Goal: Task Accomplishment & Management: Manage account settings

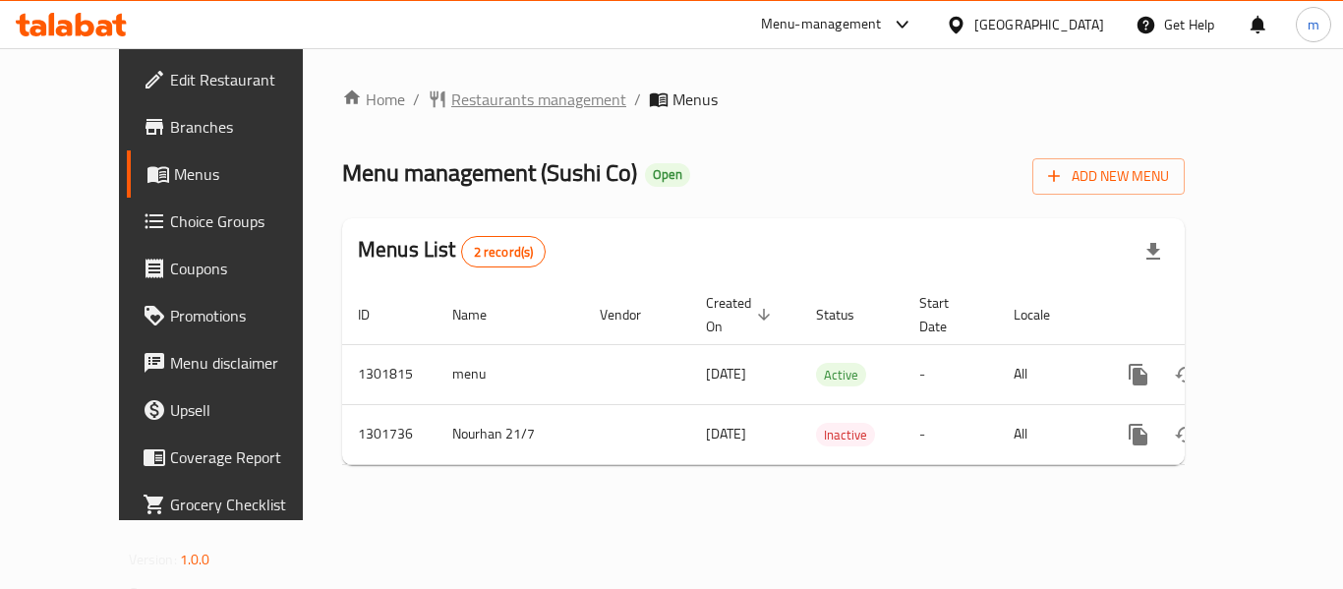
click at [451, 99] on span "Restaurants management" at bounding box center [538, 100] width 175 height 24
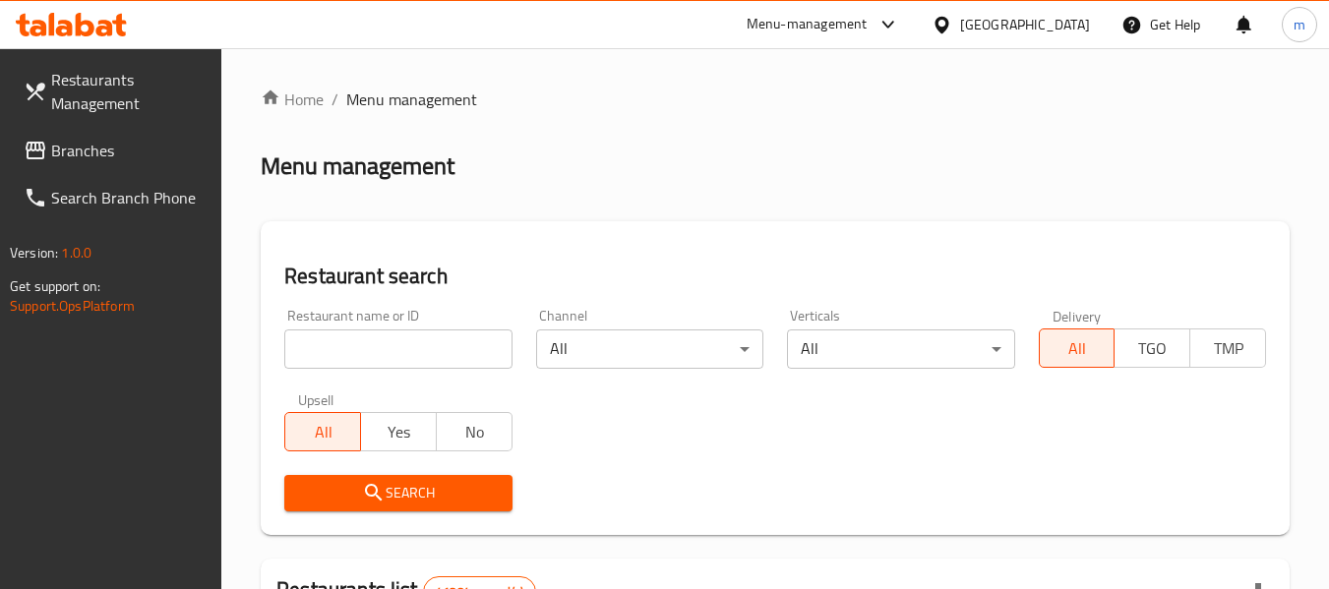
click at [363, 362] on input "search" at bounding box center [397, 348] width 227 height 39
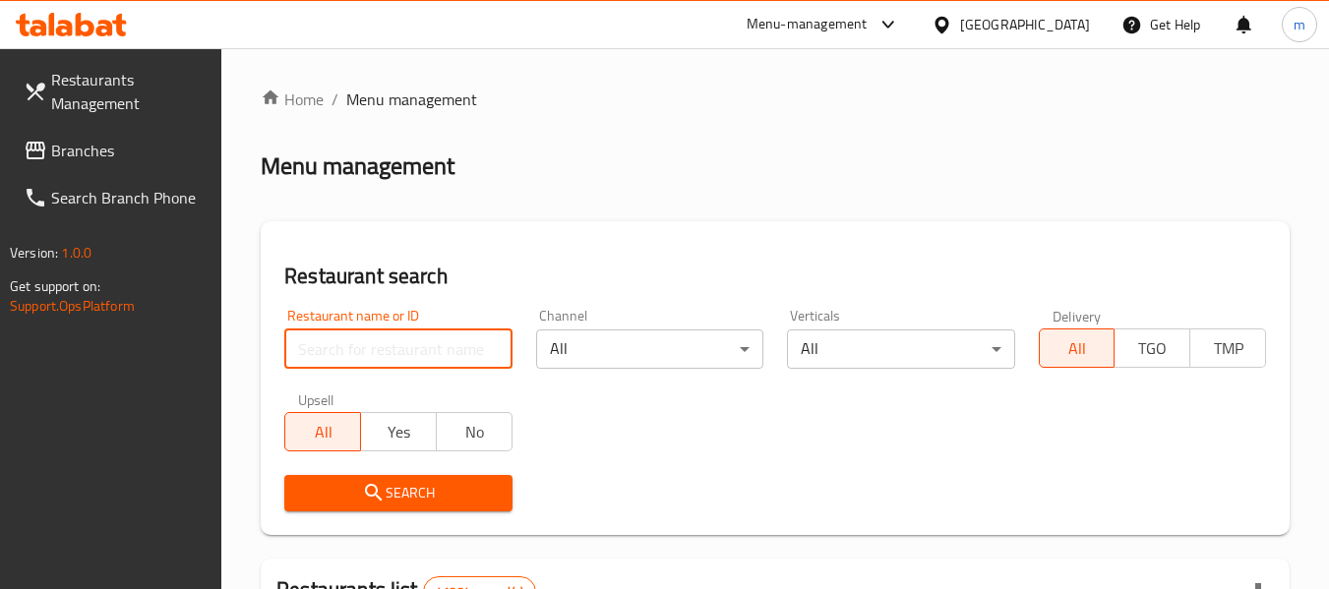
paste input "702166"
type input "702166"
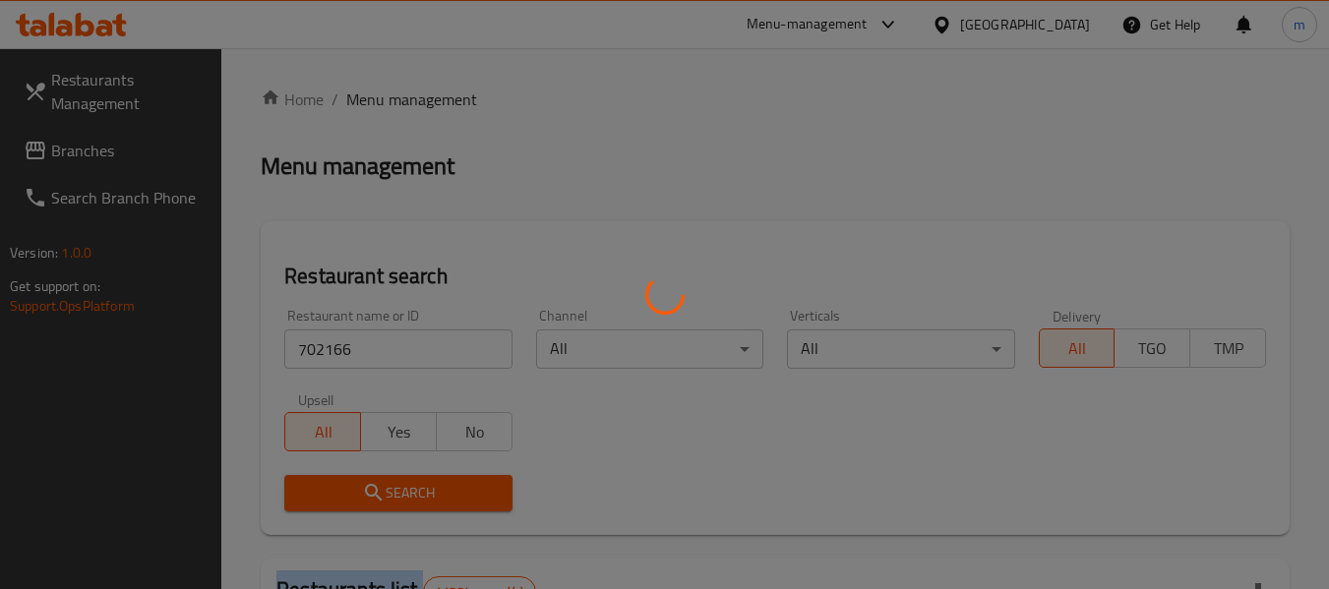
click at [403, 494] on div at bounding box center [664, 294] width 1329 height 589
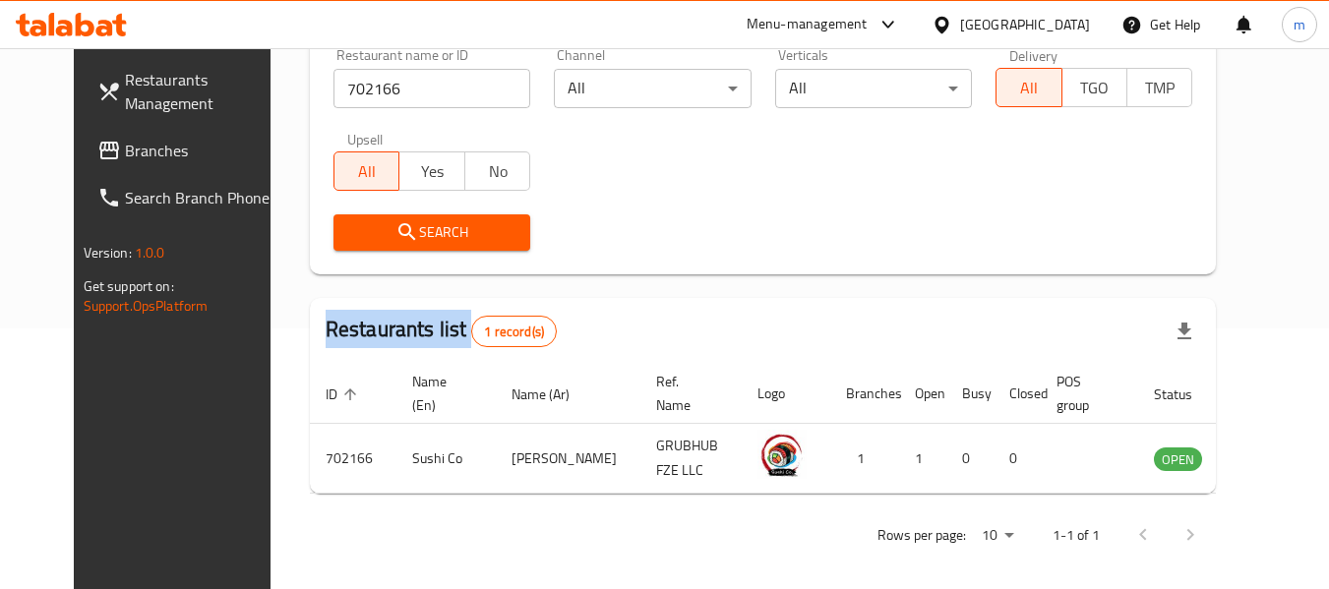
scroll to position [264, 0]
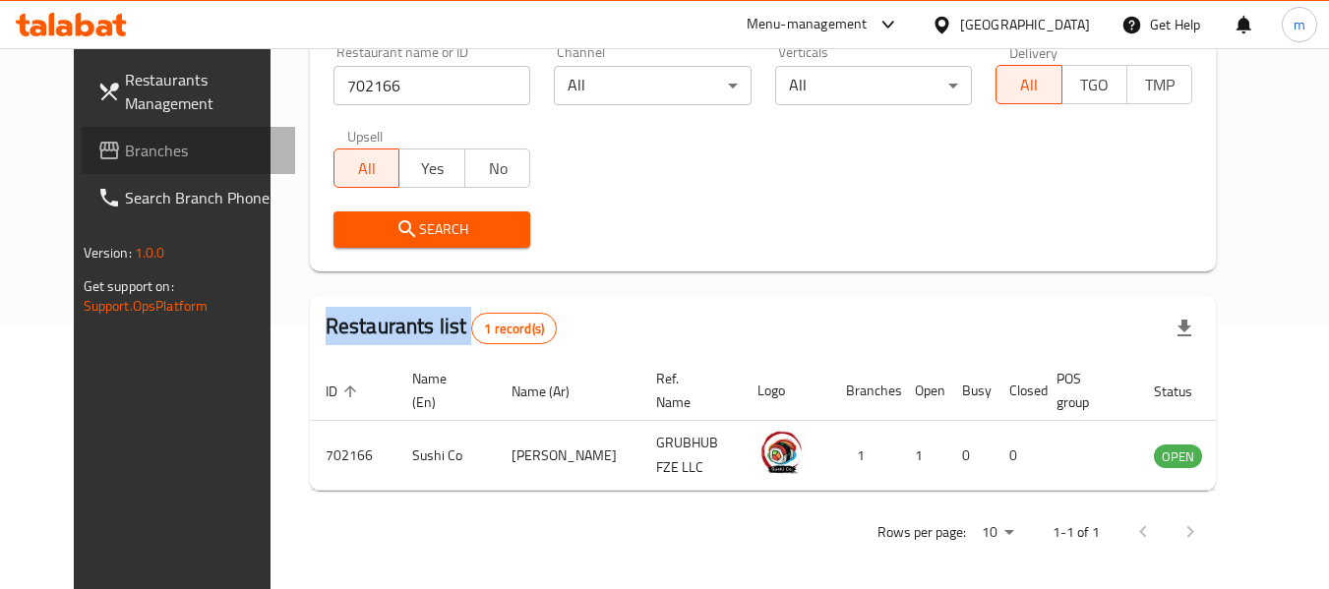
click at [125, 150] on span "Branches" at bounding box center [202, 151] width 155 height 24
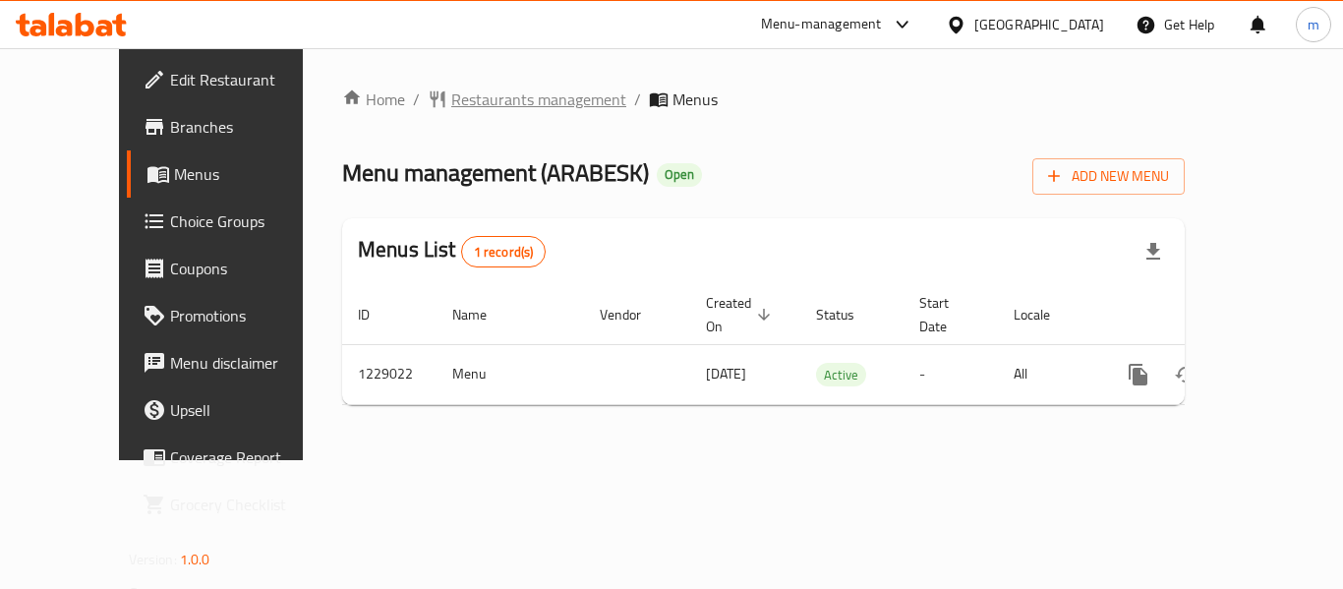
click at [451, 103] on span "Restaurants management" at bounding box center [538, 100] width 175 height 24
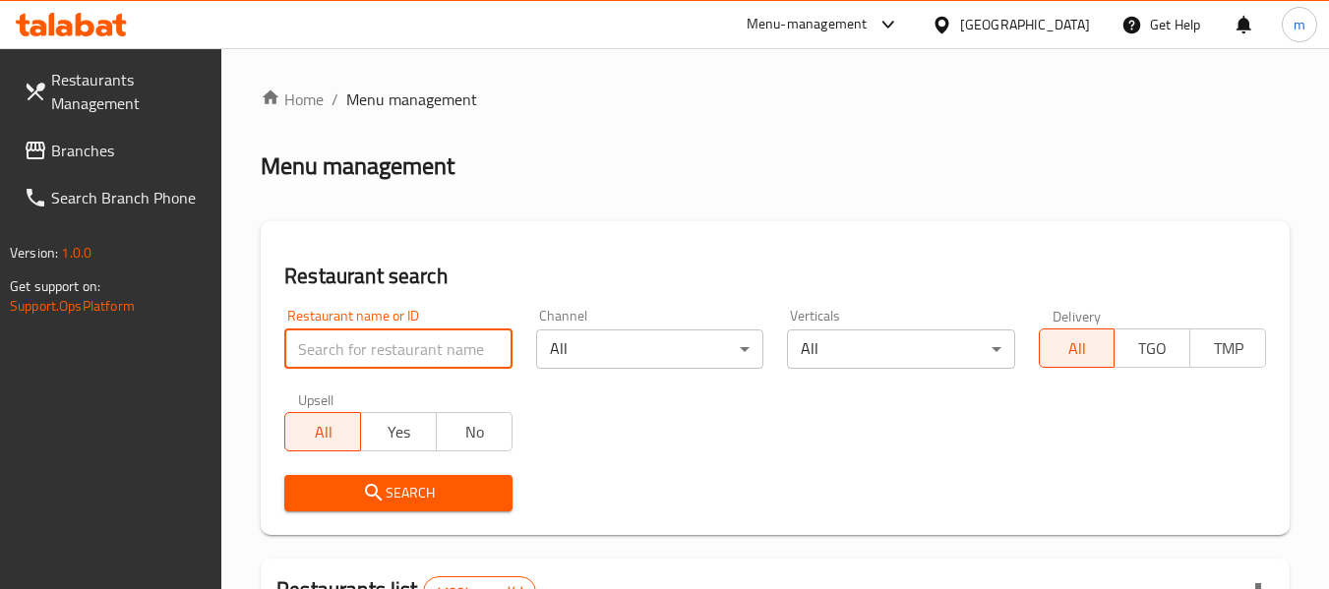
click at [374, 346] on input "search" at bounding box center [397, 348] width 227 height 39
paste input "676642"
type input "676642"
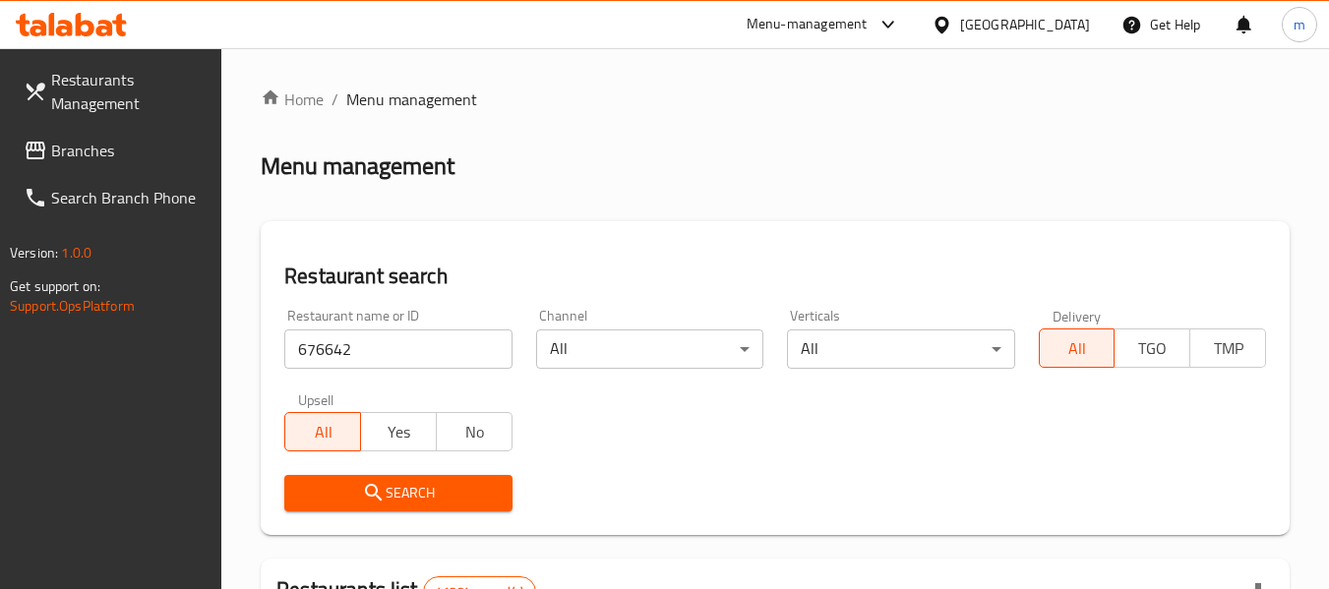
click at [418, 500] on span "Search" at bounding box center [398, 493] width 196 height 25
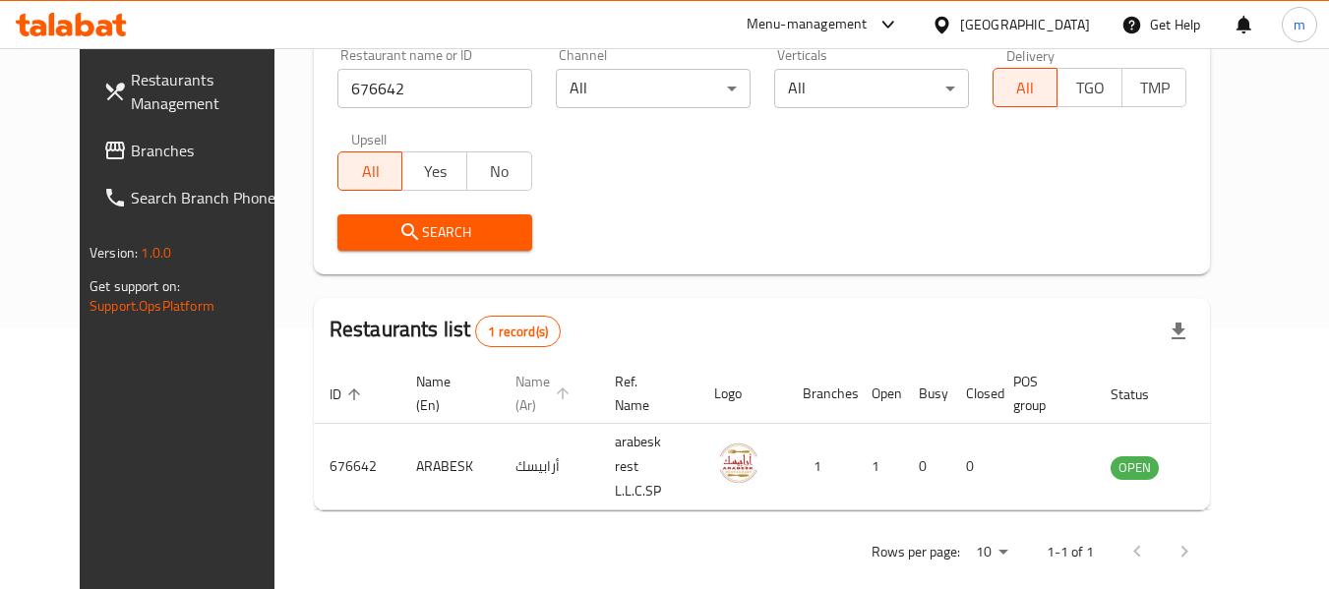
scroll to position [264, 0]
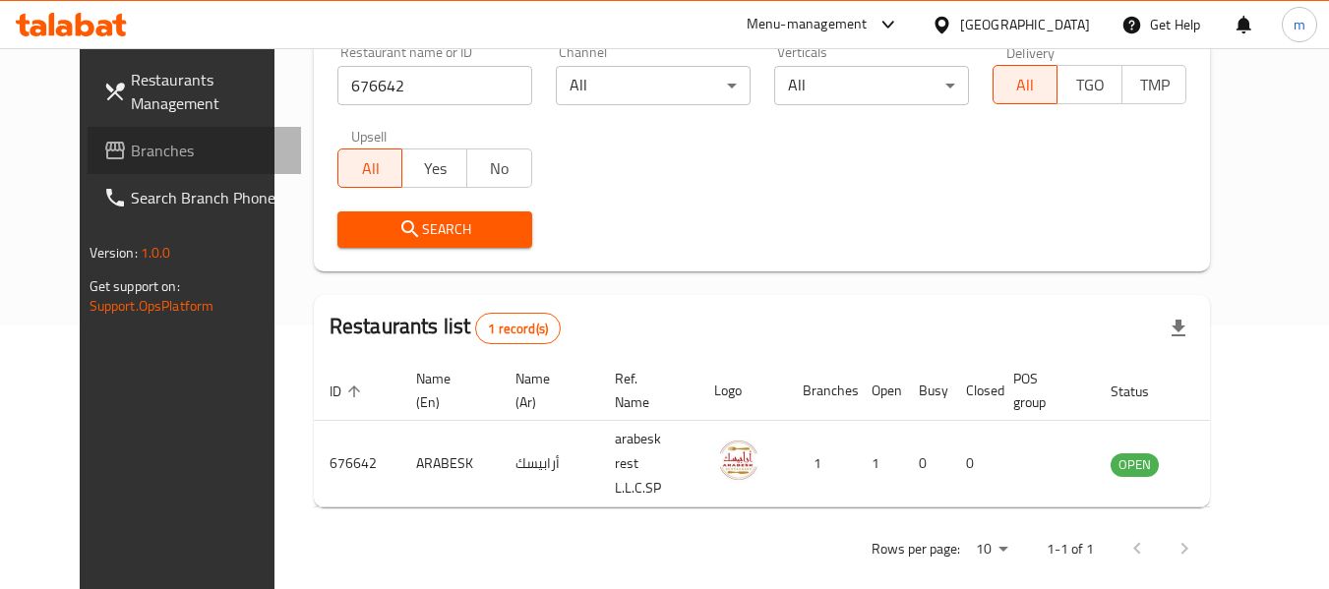
click at [131, 161] on span "Branches" at bounding box center [208, 151] width 155 height 24
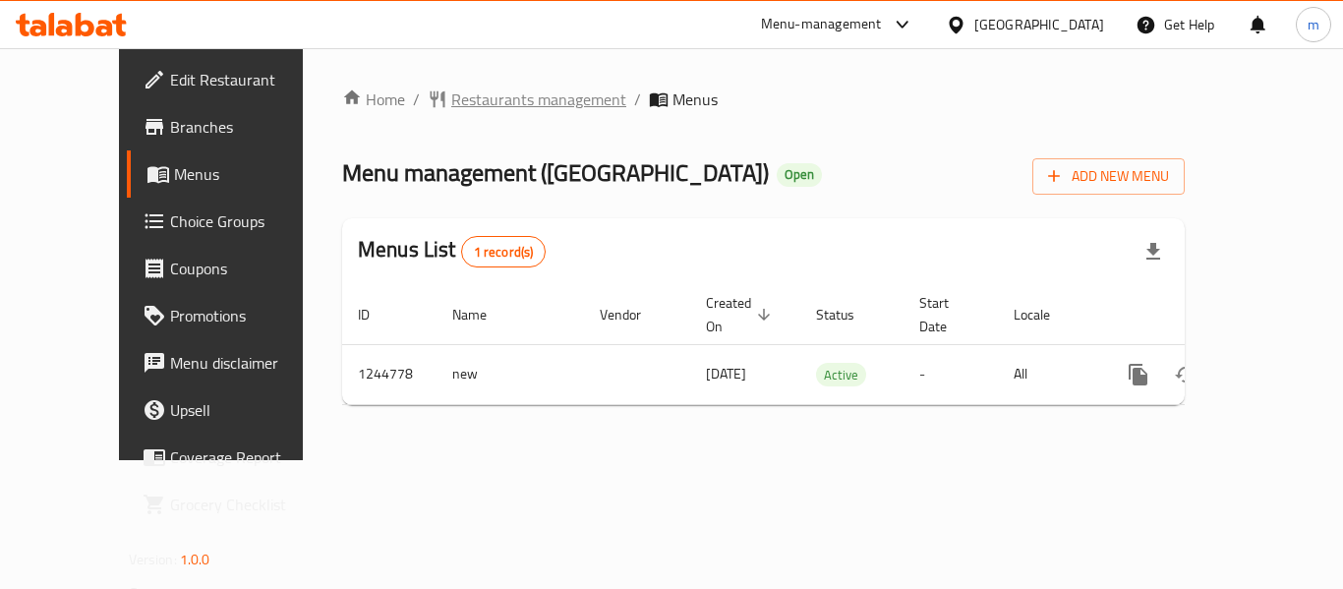
click at [487, 92] on span "Restaurants management" at bounding box center [538, 100] width 175 height 24
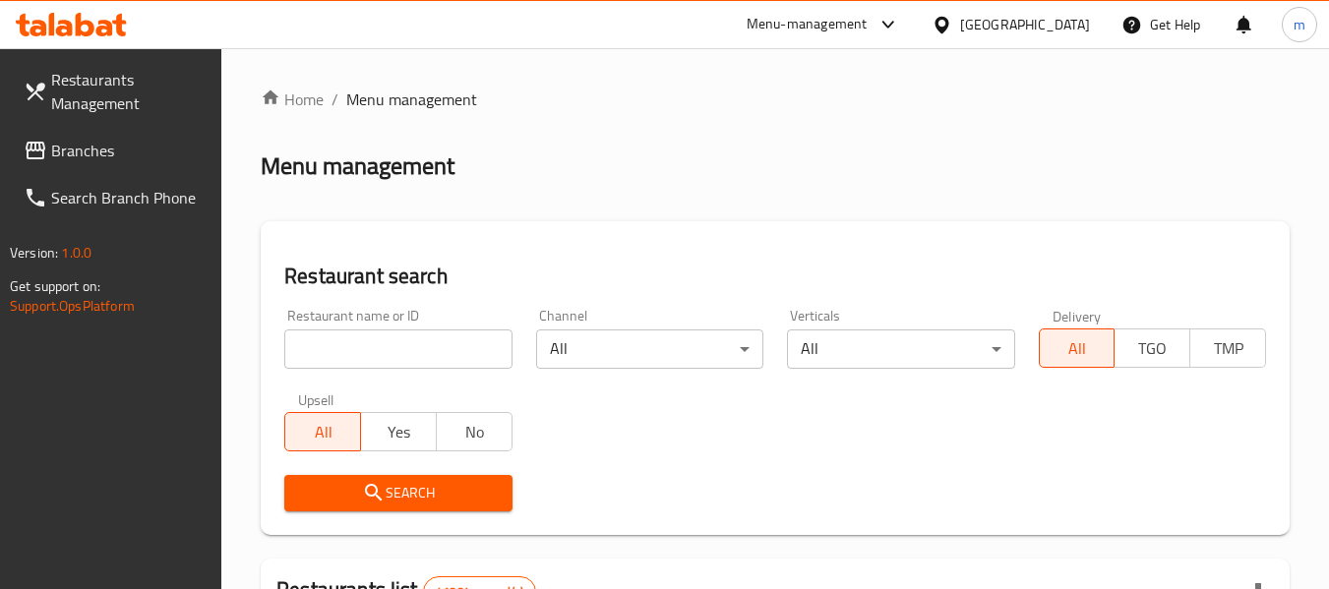
click at [379, 347] on input "search" at bounding box center [397, 348] width 227 height 39
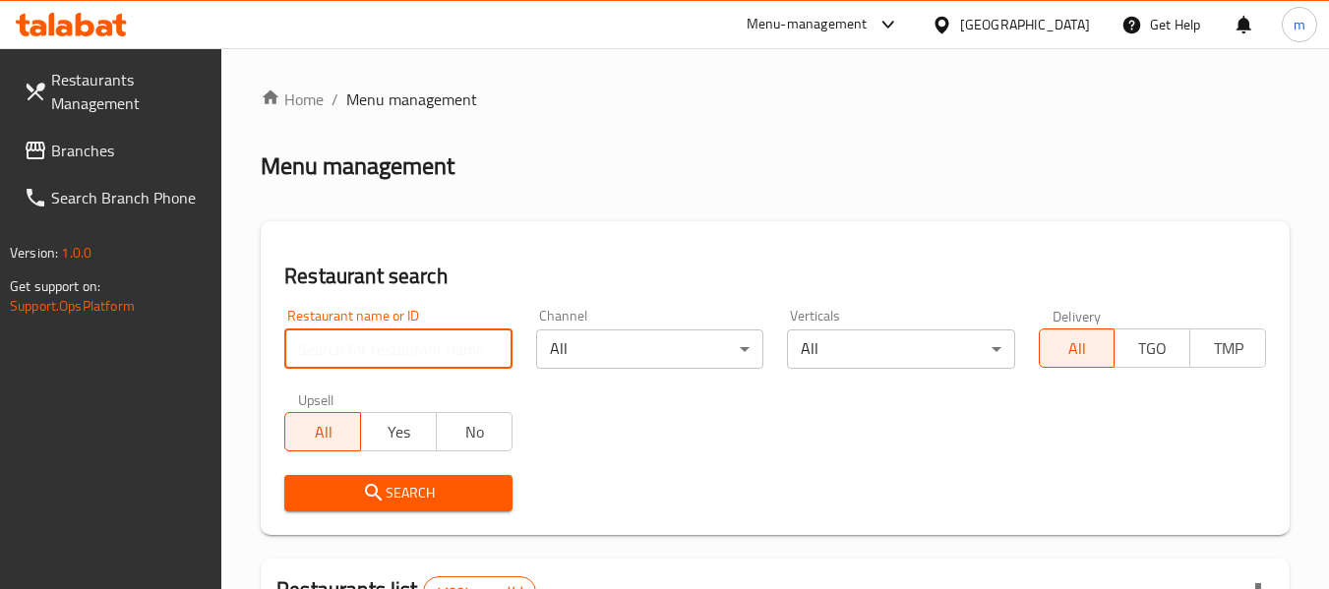
paste input "682197"
type input "682197"
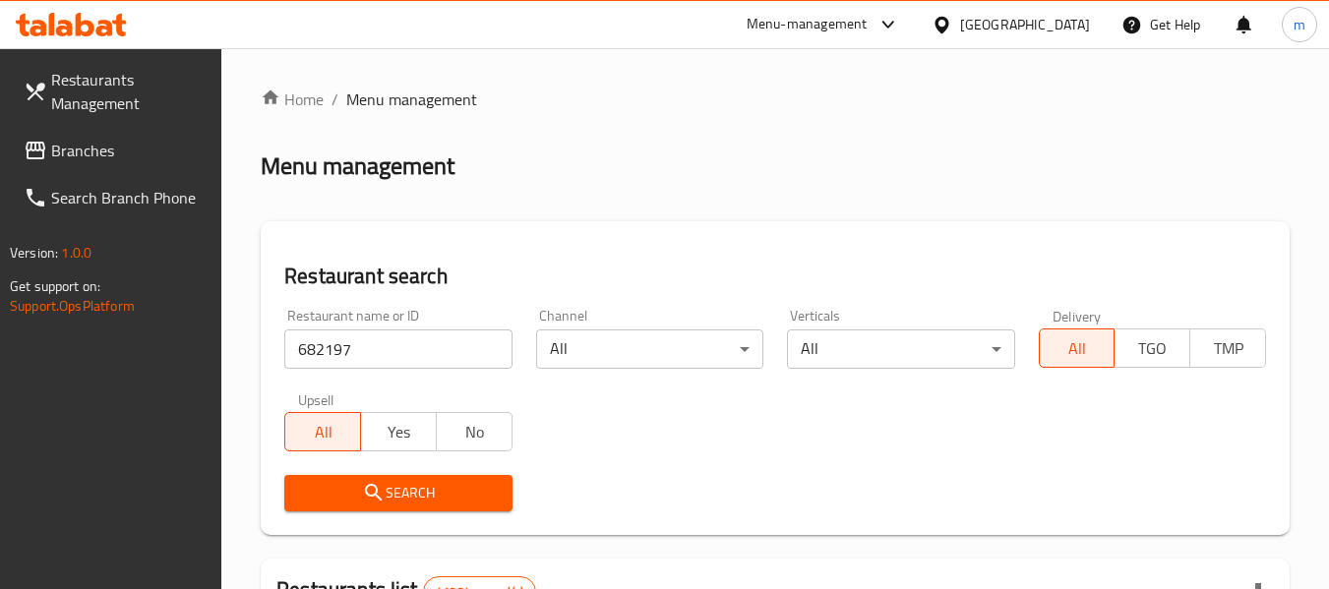
click at [429, 491] on span "Search" at bounding box center [398, 493] width 196 height 25
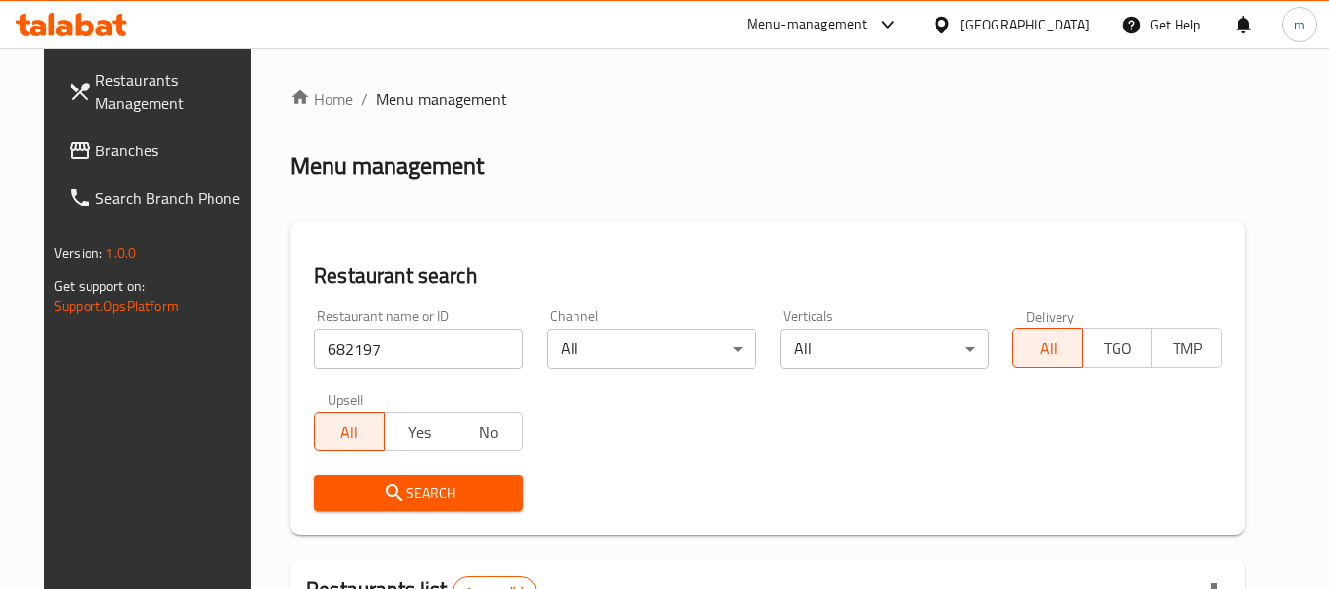
scroll to position [264, 0]
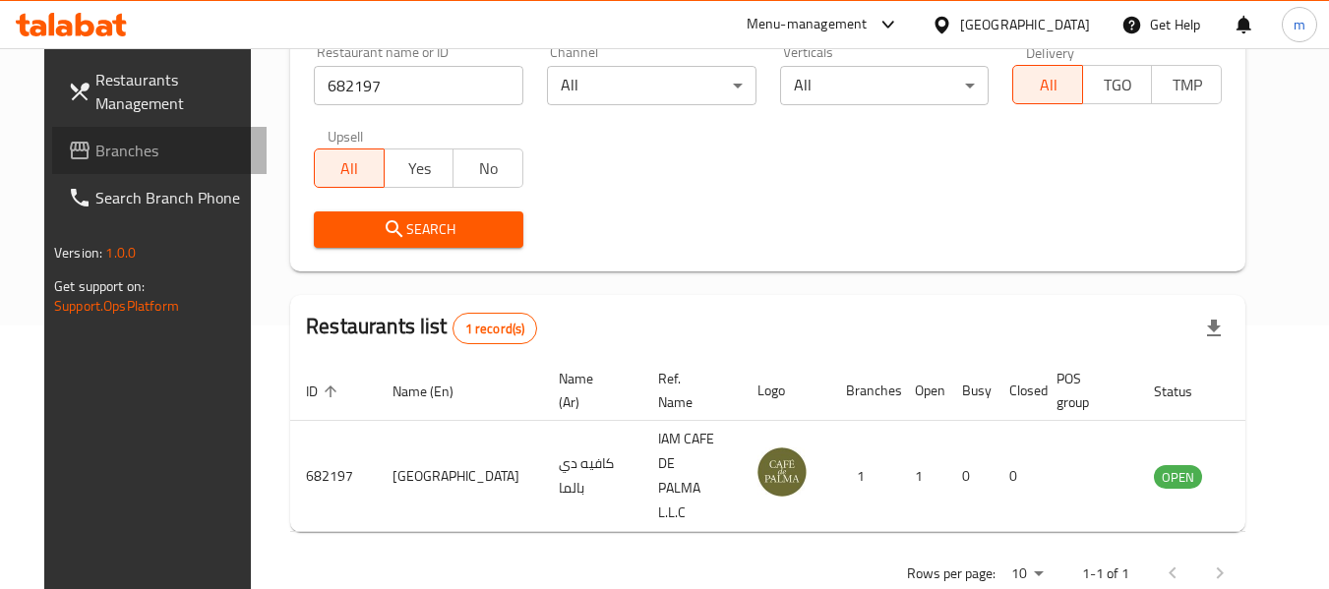
click at [95, 155] on span "Branches" at bounding box center [172, 151] width 155 height 24
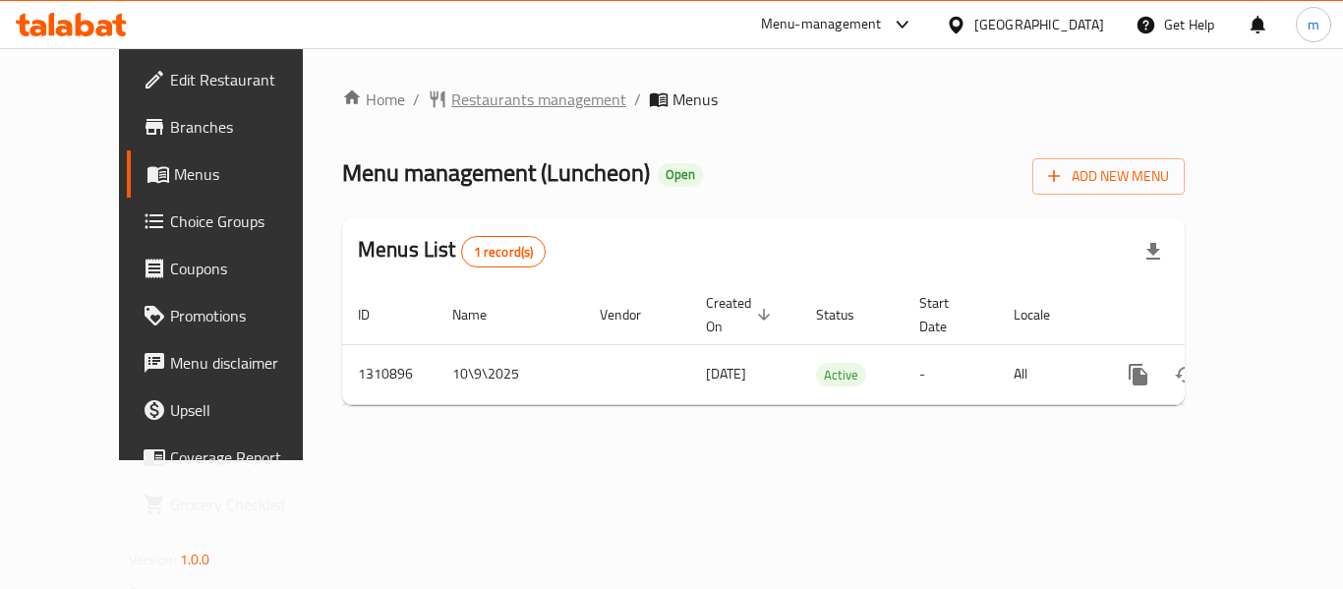
click at [451, 111] on span "Restaurants management" at bounding box center [538, 100] width 175 height 24
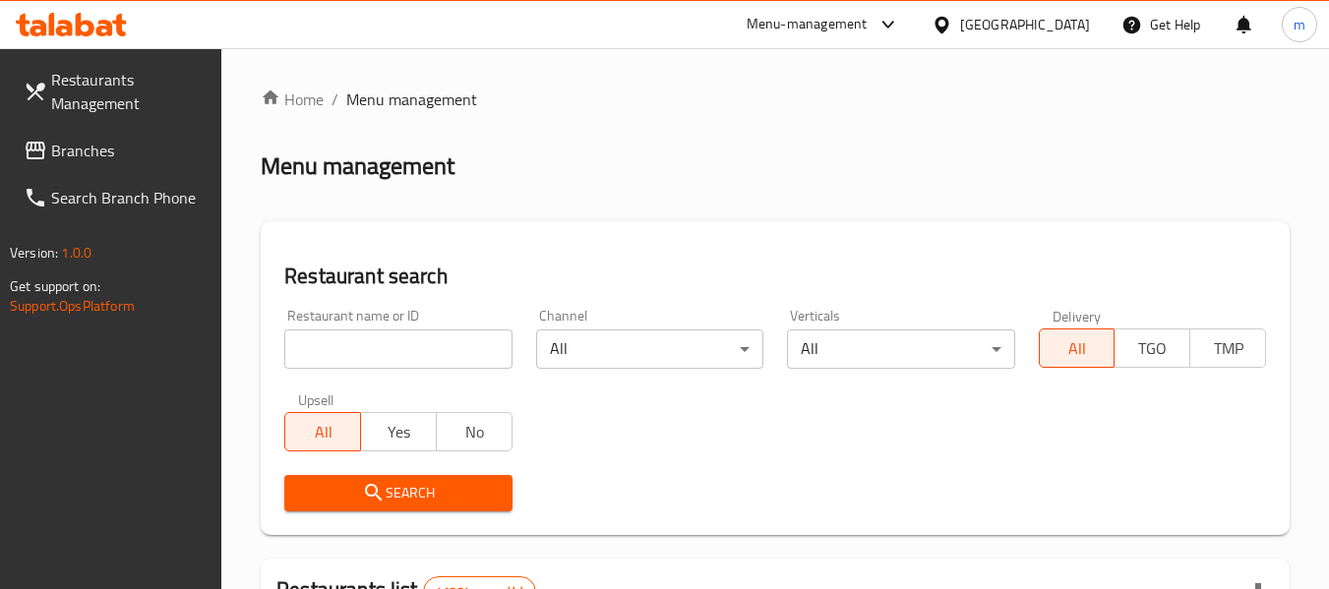
click at [384, 350] on input "search" at bounding box center [397, 348] width 227 height 39
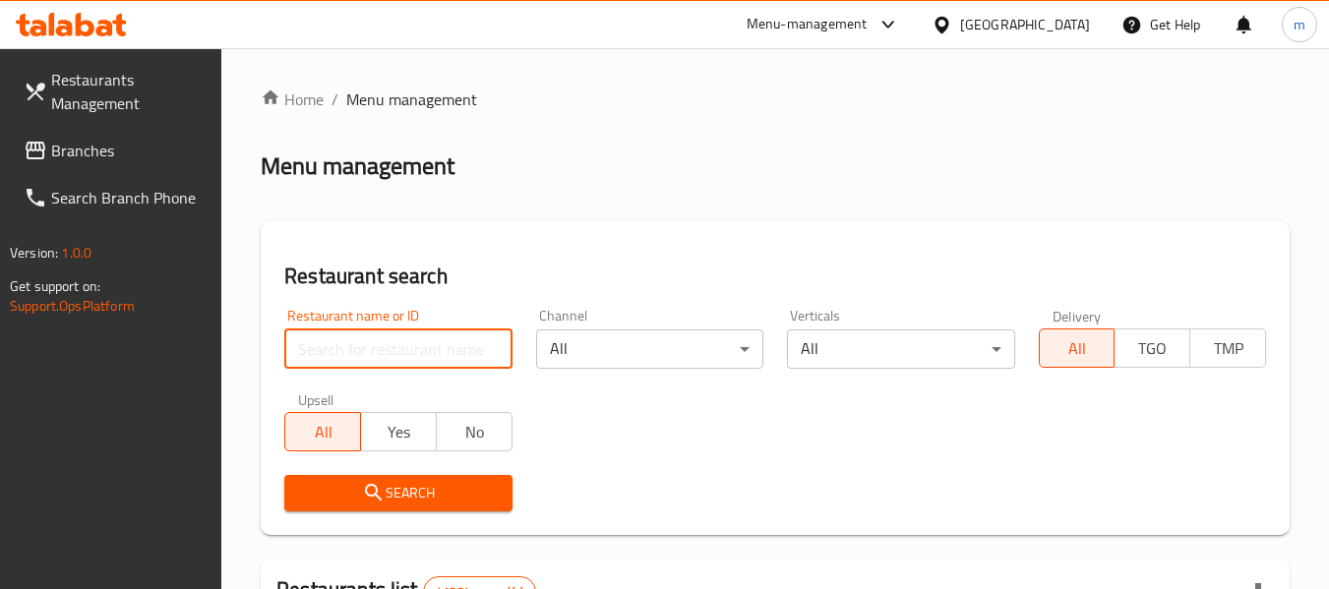
paste input "705428"
type input "705428"
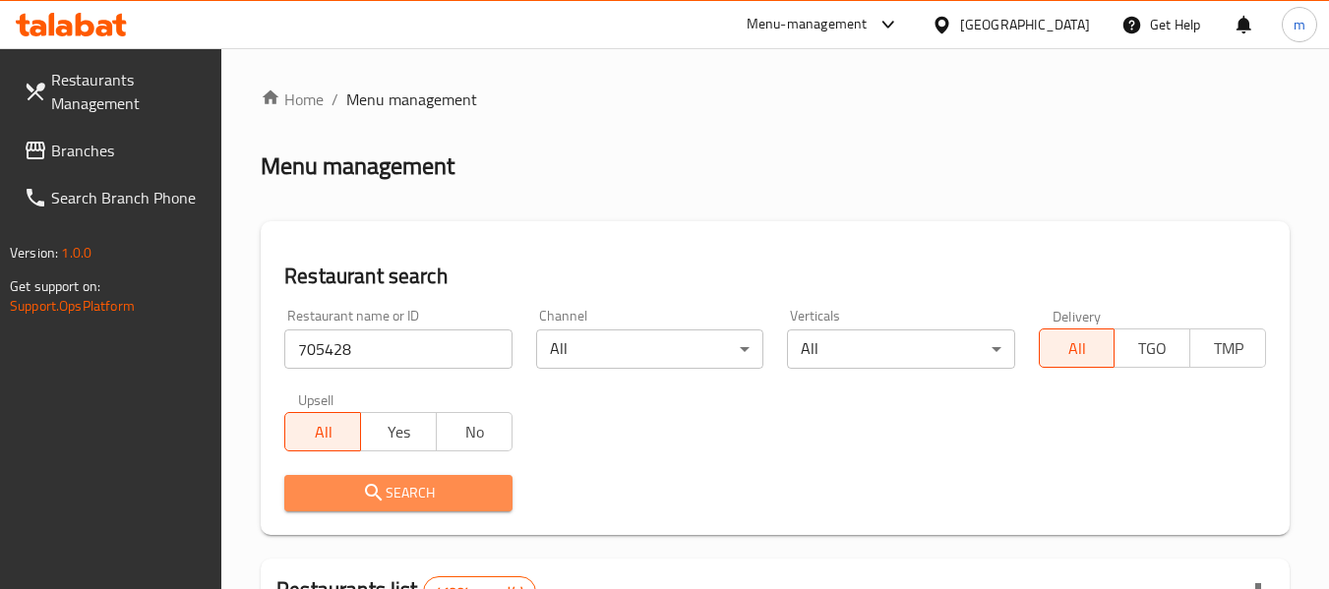
click at [396, 490] on span "Search" at bounding box center [398, 493] width 196 height 25
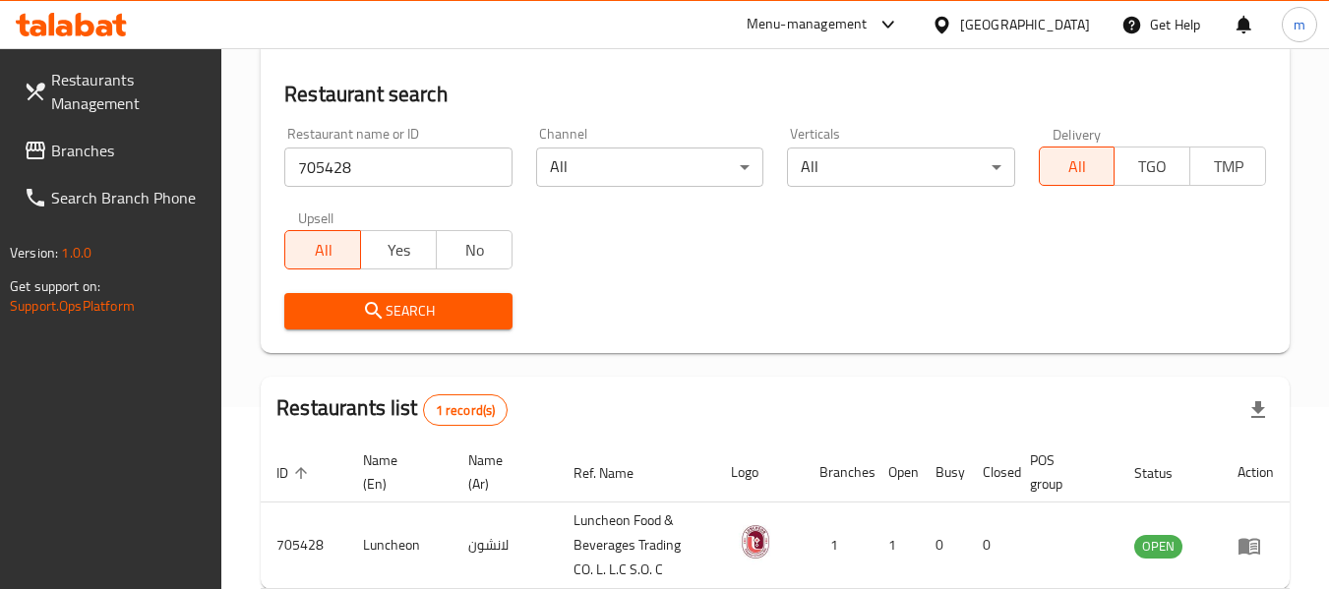
scroll to position [288, 0]
